Goal: Task Accomplishment & Management: Manage account settings

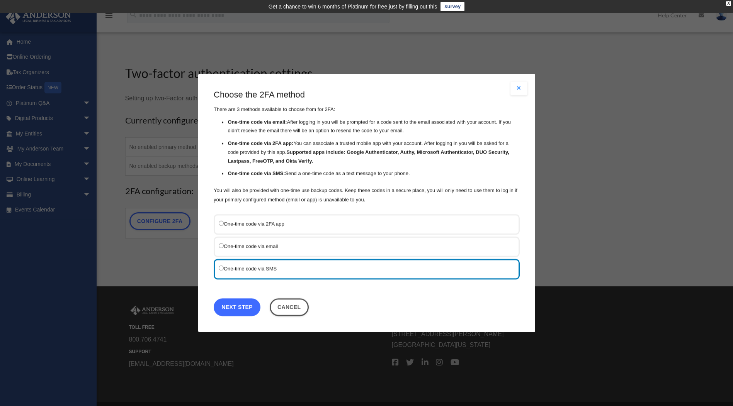
click at [242, 305] on link "Next Step" at bounding box center [237, 308] width 47 height 18
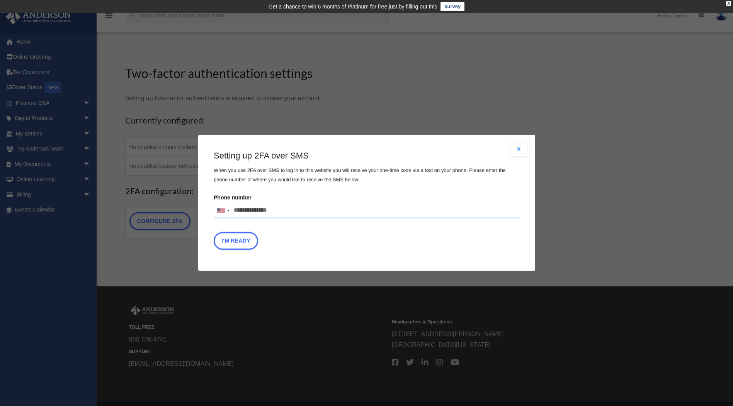
drag, startPoint x: 283, startPoint y: 208, endPoint x: 241, endPoint y: 214, distance: 42.1
click at [241, 214] on input "Phone number [GEOGRAPHIC_DATA] +1 [GEOGRAPHIC_DATA] +44 [GEOGRAPHIC_DATA] (‫[GE…" at bounding box center [367, 210] width 306 height 15
drag, startPoint x: 277, startPoint y: 210, endPoint x: 229, endPoint y: 229, distance: 52.5
click at [229, 229] on div "Setting up 2FA over SMS When you use 2FA over SMS to log in to this website you…" at bounding box center [367, 202] width 306 height 104
type input "**********"
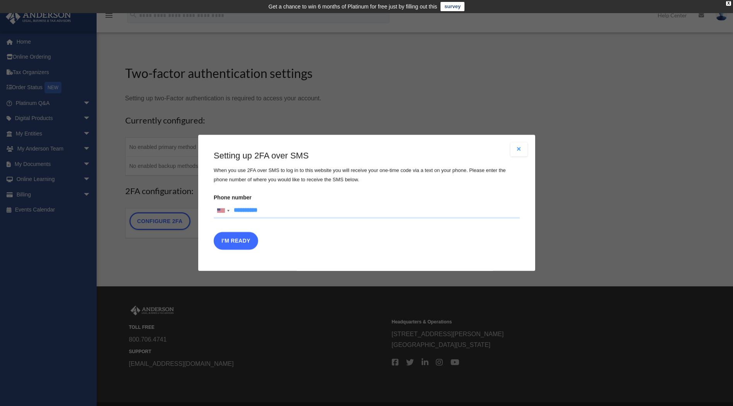
click at [253, 235] on button "I'm Ready" at bounding box center [236, 242] width 44 height 18
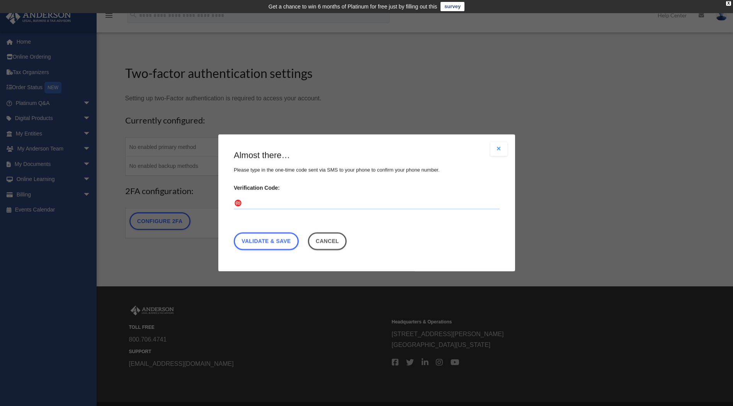
click at [253, 202] on input "Verification Code:" at bounding box center [367, 204] width 266 height 12
type input "******"
click at [263, 241] on link "Validate & Save" at bounding box center [266, 242] width 65 height 18
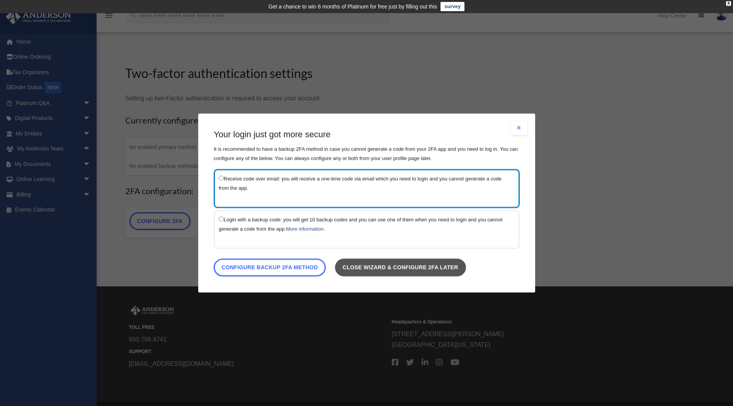
click at [396, 267] on link "Close wizard & configure 2FA later" at bounding box center [400, 268] width 131 height 18
click at [364, 266] on link "Close wizard & configure 2FA later" at bounding box center [400, 268] width 131 height 18
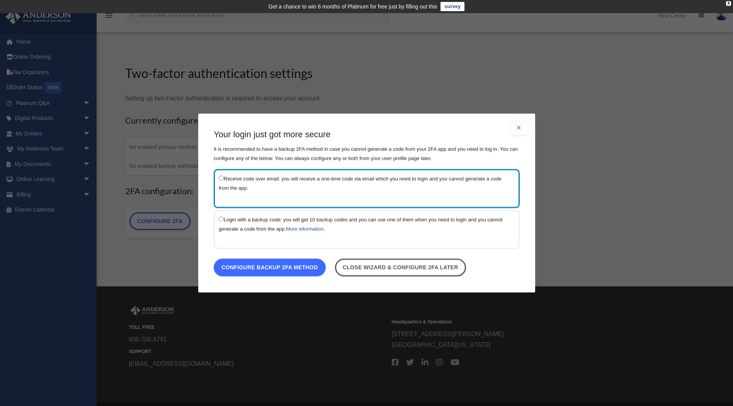
click at [318, 268] on link "Configure backup 2FA method" at bounding box center [270, 268] width 112 height 18
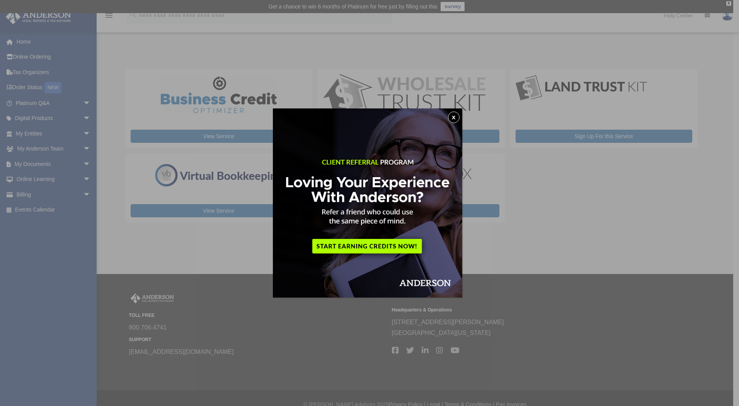
click at [456, 112] on button "x" at bounding box center [454, 118] width 12 height 12
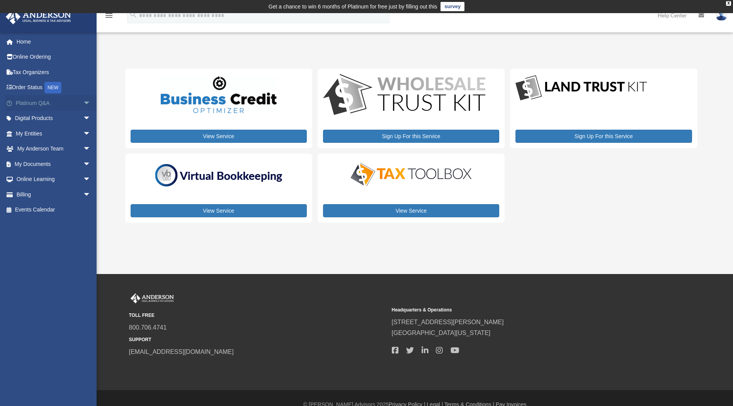
click at [47, 102] on link "Platinum Q&A arrow_drop_down" at bounding box center [53, 102] width 97 height 15
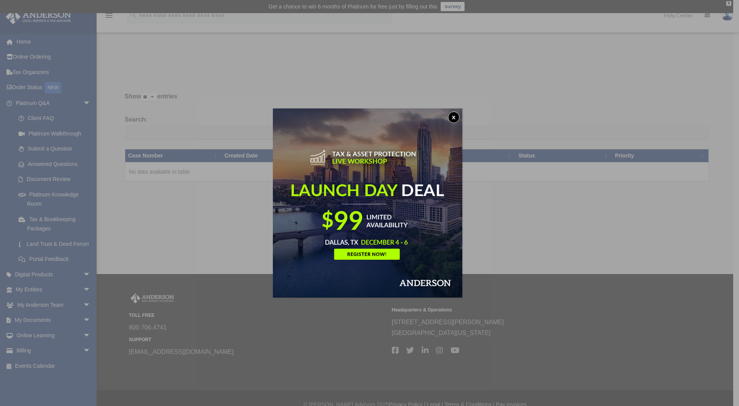
click at [459, 114] on button "x" at bounding box center [454, 118] width 12 height 12
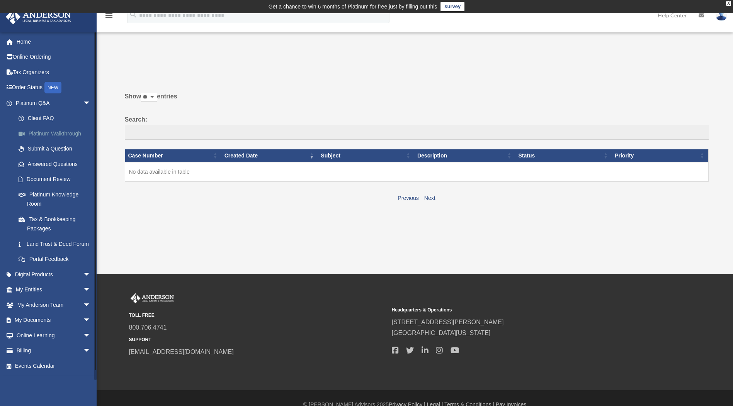
click at [74, 133] on link "Platinum Walkthrough" at bounding box center [57, 133] width 92 height 15
